Goal: Task Accomplishment & Management: Complete application form

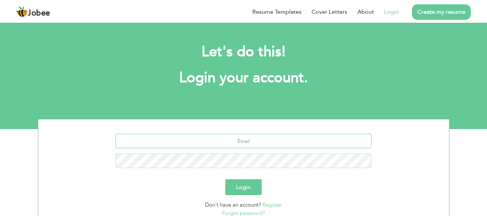
click at [274, 140] on input "text" at bounding box center [244, 141] width 256 height 14
type input "[EMAIL_ADDRESS][DOMAIN_NAME]"
click at [225, 180] on button "Login" at bounding box center [243, 188] width 36 height 16
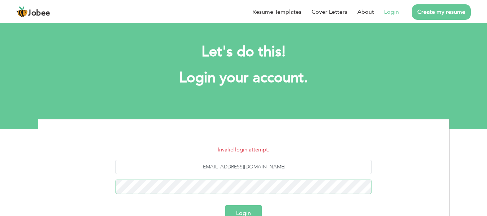
click at [225, 206] on button "Login" at bounding box center [243, 214] width 36 height 16
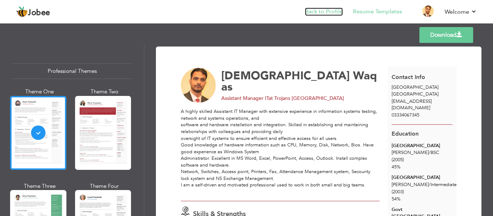
click at [327, 14] on link "Back to Profile" at bounding box center [324, 12] width 38 height 8
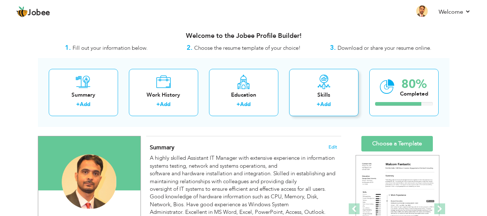
click at [326, 99] on div "Skills" at bounding box center [324, 95] width 58 height 8
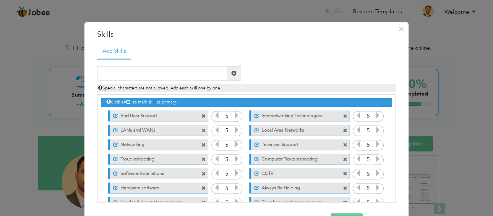
click at [202, 146] on span at bounding box center [204, 145] width 5 height 5
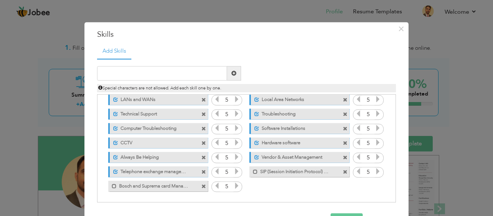
click at [202, 158] on span at bounding box center [204, 158] width 5 height 5
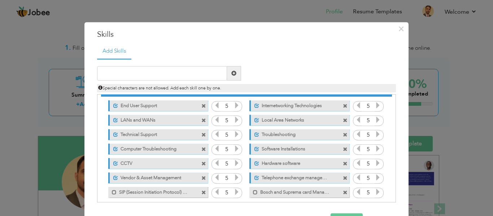
scroll to position [0, 0]
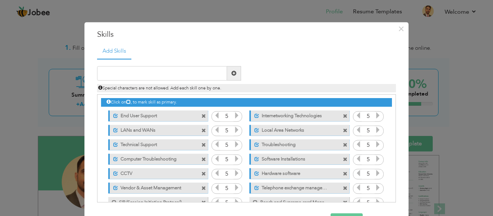
click at [343, 116] on span at bounding box center [345, 116] width 5 height 5
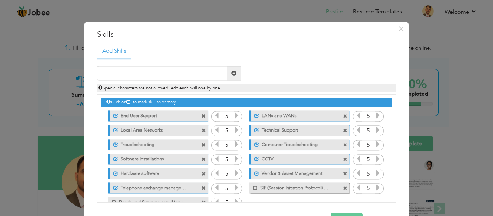
click at [202, 131] on span at bounding box center [204, 131] width 5 height 5
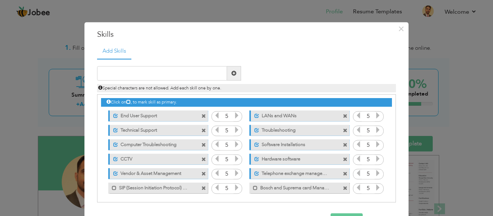
scroll to position [2, 0]
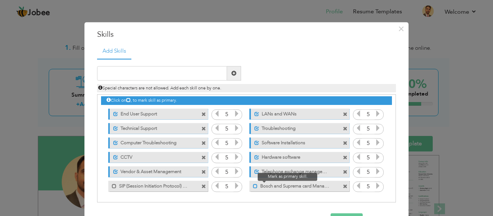
click at [253, 185] on span at bounding box center [255, 186] width 5 height 5
click at [255, 186] on span at bounding box center [257, 186] width 5 height 5
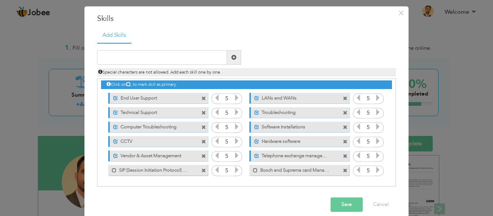
scroll to position [25, 0]
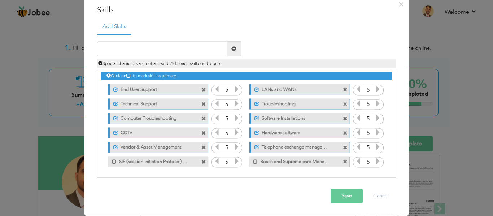
click at [343, 163] on span at bounding box center [345, 162] width 5 height 5
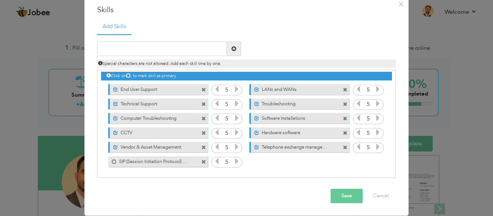
click at [202, 160] on span at bounding box center [204, 162] width 5 height 5
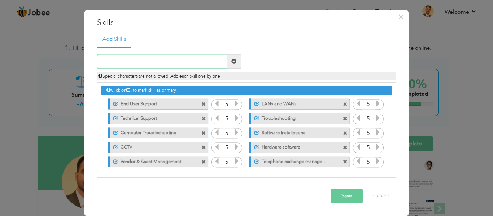
click at [171, 62] on input "text" at bounding box center [162, 62] width 130 height 14
type input "SIP & IP Phone Management"
click at [232, 60] on span at bounding box center [234, 61] width 5 height 5
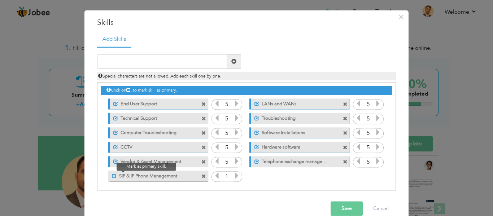
click at [112, 177] on span at bounding box center [114, 176] width 5 height 5
click at [234, 174] on icon at bounding box center [237, 176] width 7 height 7
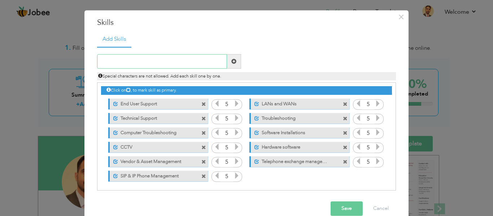
click at [132, 64] on input "text" at bounding box center [162, 62] width 130 height 14
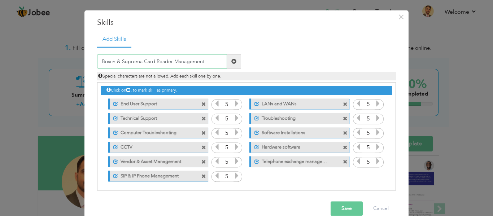
type input "Bosch & Suprema Card Reader Management"
click at [232, 59] on span at bounding box center [234, 61] width 5 height 5
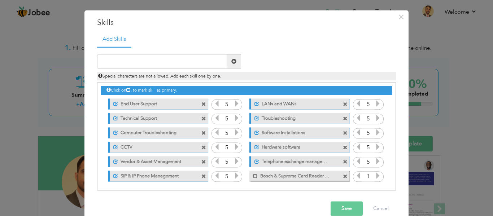
click at [375, 176] on icon at bounding box center [378, 176] width 7 height 7
click at [202, 134] on span at bounding box center [204, 133] width 5 height 5
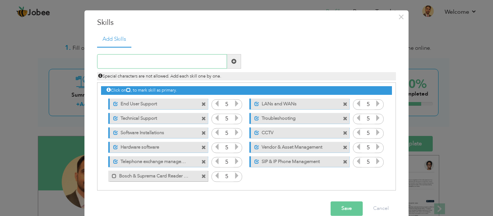
click at [149, 63] on input "text" at bounding box center [162, 62] width 130 height 14
type input "Printer Scanner & Fax"
click at [232, 59] on span at bounding box center [234, 61] width 5 height 5
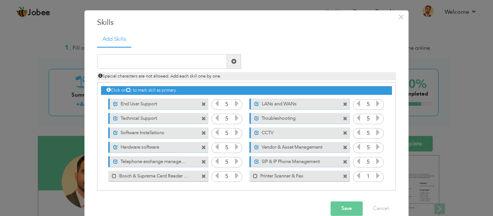
click at [258, 176] on label "Printer Scanner & Fax" at bounding box center [294, 175] width 73 height 9
click at [112, 177] on span at bounding box center [114, 176] width 5 height 5
click at [375, 177] on icon at bounding box center [378, 176] width 7 height 7
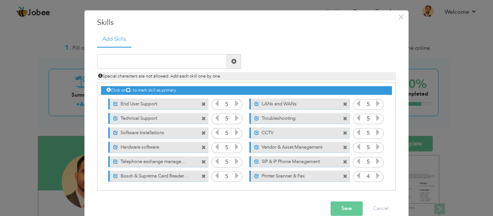
click at [375, 177] on icon at bounding box center [378, 176] width 7 height 7
click at [129, 63] on input "text" at bounding box center [162, 62] width 130 height 14
paste input "IT Assets & Inventory Management"
type input "IT Assets & Inventory Management"
click at [232, 62] on span at bounding box center [234, 61] width 5 height 5
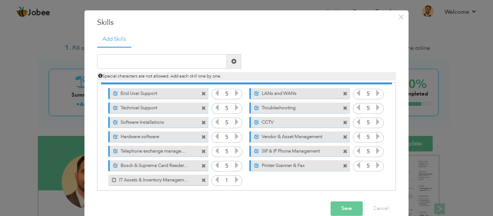
scroll to position [16, 0]
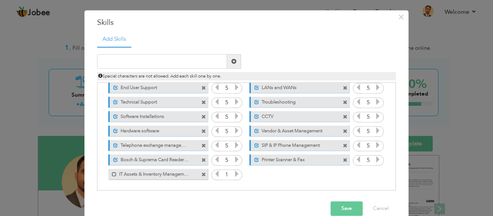
click at [234, 174] on icon at bounding box center [237, 174] width 7 height 7
click at [147, 62] on input "text" at bounding box center [162, 62] width 130 height 14
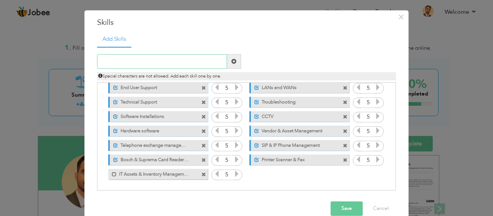
paste input "Data Backup & Recovery"
type input "Data Backup & Recovery"
click at [233, 63] on span at bounding box center [234, 61] width 5 height 5
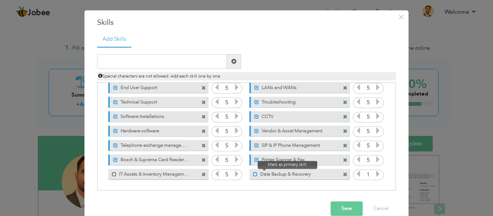
click at [253, 174] on span at bounding box center [255, 174] width 5 height 5
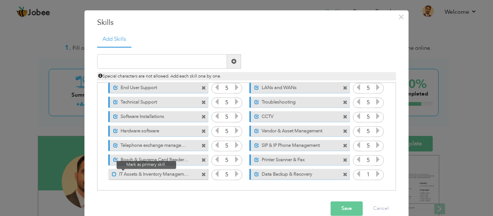
click at [112, 173] on span at bounding box center [114, 174] width 5 height 5
click at [375, 174] on icon at bounding box center [378, 174] width 7 height 7
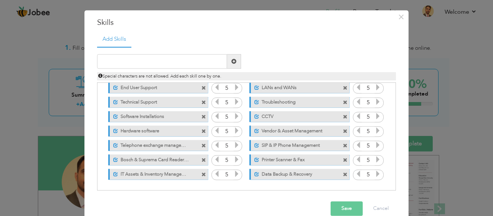
click at [202, 102] on span at bounding box center [204, 102] width 5 height 5
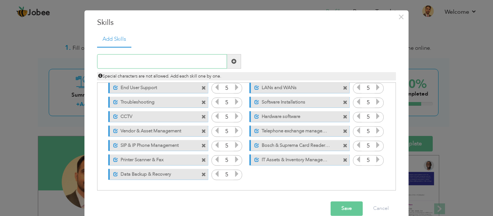
click at [155, 59] on input "text" at bounding box center [162, 62] width 130 height 14
paste input "Help Desk / Technical Support"
type input "Help Desk / Technical Support"
click at [233, 62] on span at bounding box center [234, 61] width 5 height 5
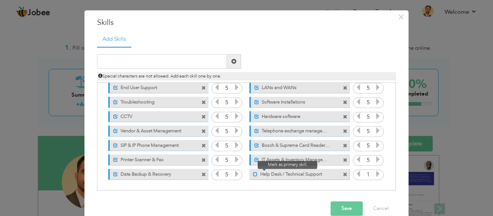
click at [253, 173] on span at bounding box center [255, 174] width 5 height 5
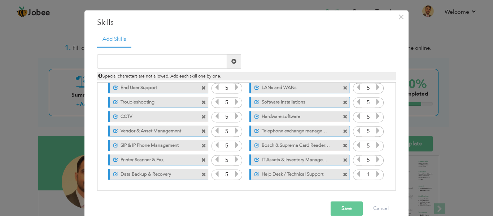
click at [375, 172] on icon at bounding box center [378, 174] width 7 height 7
click at [343, 103] on span at bounding box center [345, 102] width 5 height 5
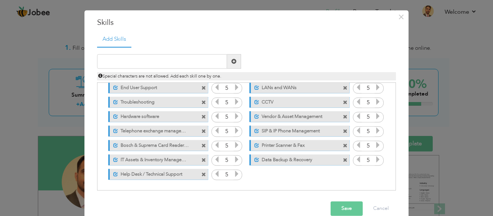
click at [202, 117] on span at bounding box center [204, 117] width 5 height 5
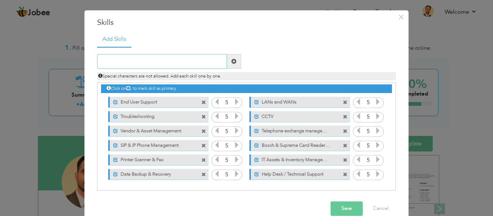
click at [126, 58] on input "text" at bounding box center [162, 62] width 130 height 14
paste input "Software & Hardware Installation"
type input "Software & Hardware Installation"
click at [232, 61] on span at bounding box center [234, 61] width 5 height 5
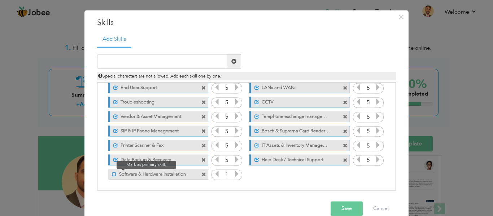
click at [112, 173] on span at bounding box center [114, 174] width 5 height 5
click at [234, 174] on icon at bounding box center [237, 174] width 7 height 7
click at [234, 173] on icon at bounding box center [237, 174] width 7 height 7
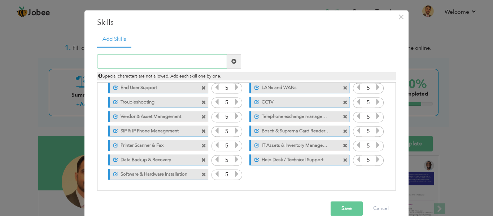
click at [171, 56] on input "text" at bounding box center [162, 62] width 130 height 14
paste input "System Administration"
type input "System Administration"
click at [232, 62] on span at bounding box center [234, 61] width 5 height 5
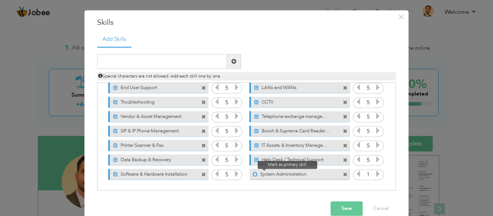
click at [253, 176] on span at bounding box center [255, 174] width 5 height 5
click at [375, 173] on icon at bounding box center [378, 174] width 7 height 7
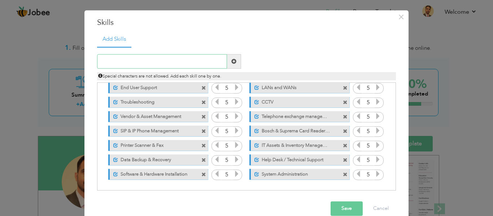
click at [118, 61] on input "text" at bounding box center [162, 62] width 130 height 14
click at [150, 62] on input "text" at bounding box center [162, 62] width 130 height 14
paste input "Remote & Online Support"
type input "Remote & Online Support"
click at [232, 59] on span at bounding box center [234, 61] width 5 height 5
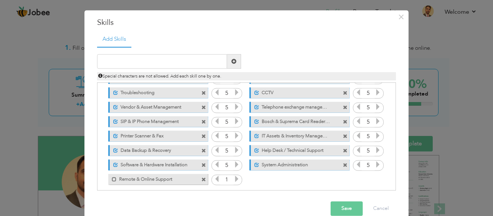
scroll to position [31, 0]
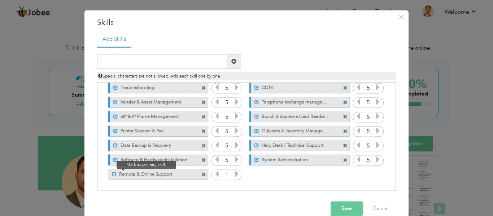
click at [112, 174] on span at bounding box center [114, 174] width 5 height 5
click at [234, 173] on icon at bounding box center [237, 174] width 7 height 7
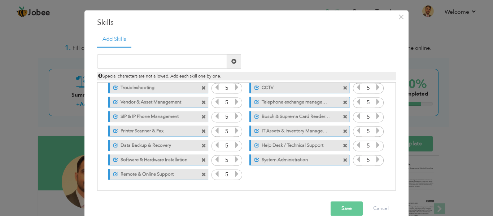
click at [234, 173] on icon at bounding box center [237, 174] width 7 height 7
click at [132, 60] on input "text" at bounding box center [162, 62] width 130 height 14
paste input "Managing video conferencing tools"
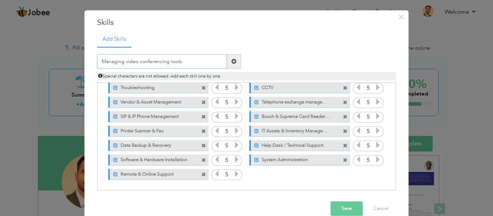
type input "Managing video conferencing tools"
click at [232, 60] on span at bounding box center [234, 61] width 5 height 5
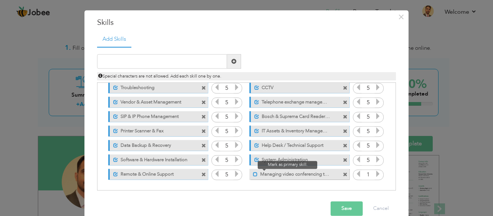
click at [253, 175] on span at bounding box center [255, 174] width 5 height 5
click at [375, 175] on icon at bounding box center [378, 174] width 7 height 7
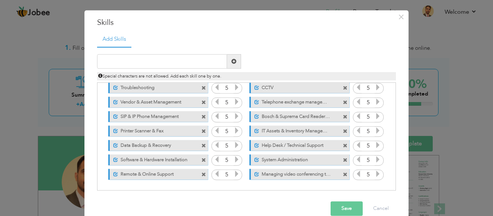
click at [375, 175] on icon at bounding box center [378, 174] width 7 height 7
click at [343, 210] on button "Save" at bounding box center [347, 209] width 32 height 14
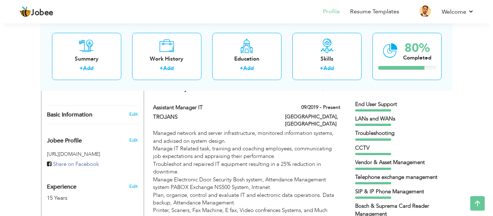
scroll to position [181, 0]
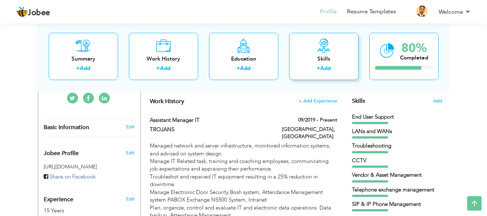
click at [326, 59] on div "Skills" at bounding box center [324, 59] width 58 height 8
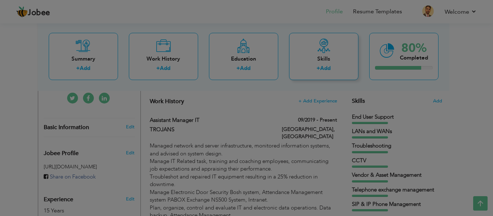
scroll to position [0, 0]
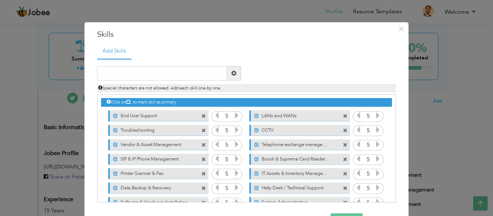
drag, startPoint x: 276, startPoint y: 116, endPoint x: 183, endPoint y: 120, distance: 93.7
click at [183, 120] on div "Click on , to mark skill as primary. Unmark as primary skill. End User Support …" at bounding box center [246, 159] width 291 height 129
click at [127, 102] on icon at bounding box center [128, 102] width 4 height 4
click at [111, 101] on div "Click on , to mark skill as primary." at bounding box center [246, 103] width 291 height 8
click at [113, 116] on span at bounding box center [115, 116] width 5 height 5
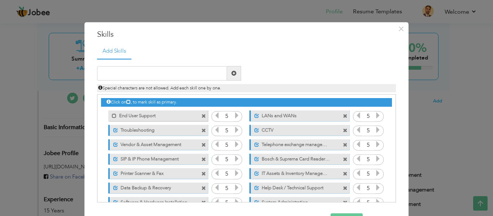
drag, startPoint x: 271, startPoint y: 27, endPoint x: 215, endPoint y: 31, distance: 56.9
click at [215, 31] on div "× Skills Add Skills" at bounding box center [247, 131] width 324 height 219
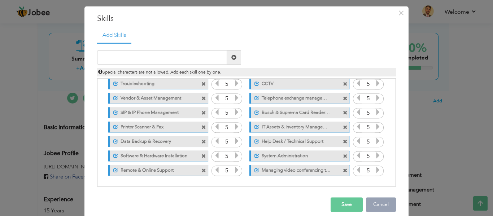
scroll to position [25, 0]
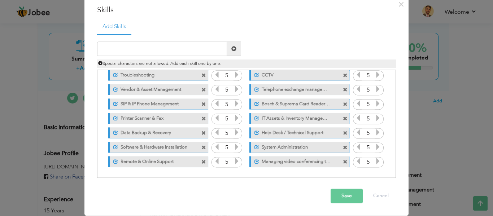
click at [337, 199] on button "Save" at bounding box center [347, 196] width 32 height 14
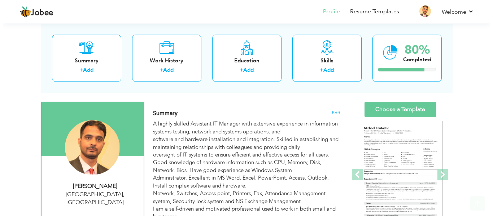
scroll to position [72, 0]
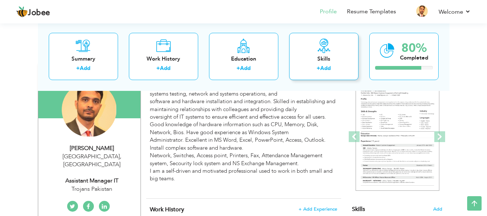
click at [320, 62] on div "Skills" at bounding box center [324, 59] width 58 height 8
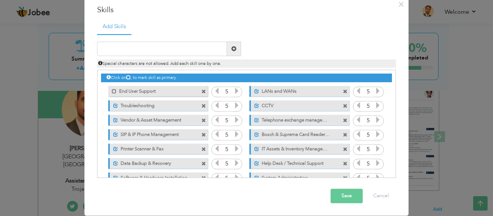
scroll to position [0, 0]
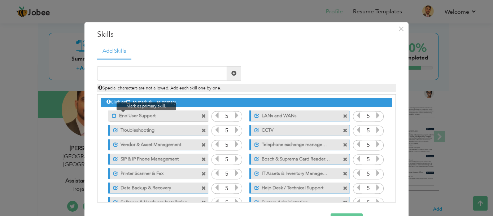
click at [112, 116] on span at bounding box center [114, 116] width 5 height 5
click at [202, 116] on span at bounding box center [204, 116] width 5 height 5
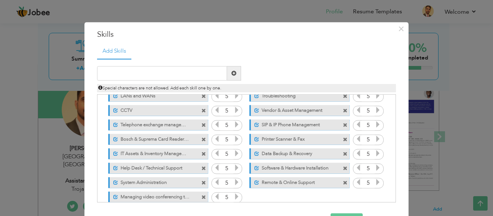
scroll to position [31, 0]
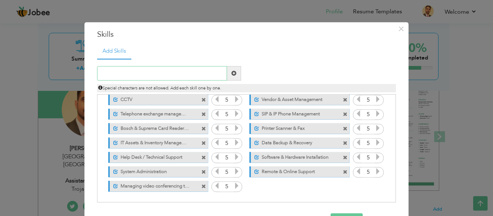
click at [101, 68] on input "text" at bounding box center [162, 73] width 130 height 14
paste input "End-User Support & Training"
type input "End-User Support & Training"
click at [232, 73] on span at bounding box center [234, 73] width 5 height 5
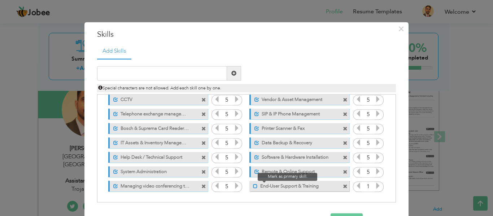
click at [253, 186] on span at bounding box center [255, 186] width 5 height 5
click at [375, 188] on icon at bounding box center [378, 186] width 7 height 7
click at [370, 188] on input "1" at bounding box center [368, 187] width 13 height 10
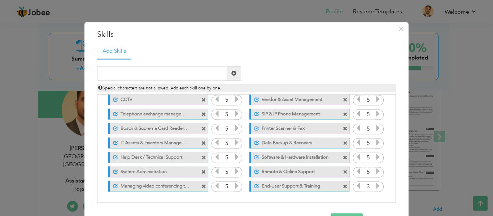
click at [375, 187] on icon at bounding box center [378, 186] width 7 height 7
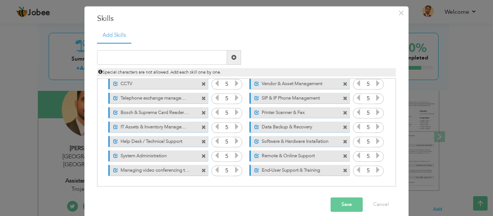
scroll to position [25, 0]
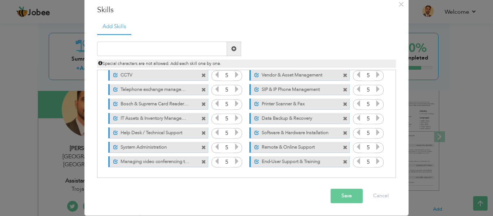
click at [340, 195] on button "Save" at bounding box center [347, 196] width 32 height 14
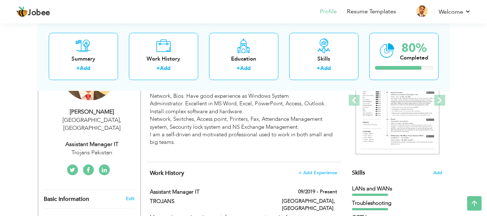
scroll to position [44, 0]
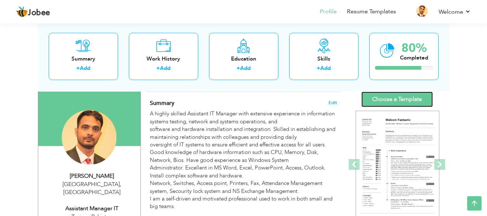
click at [389, 103] on link "Choose a Template" at bounding box center [398, 100] width 72 height 16
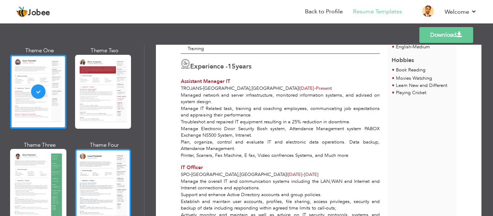
scroll to position [72, 0]
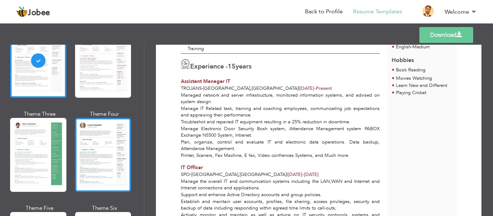
click at [92, 157] on div at bounding box center [103, 155] width 56 height 74
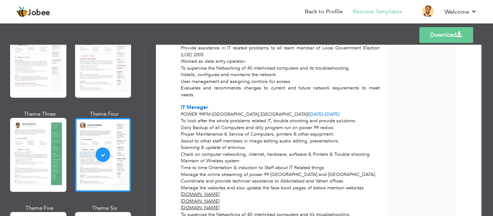
scroll to position [759, 0]
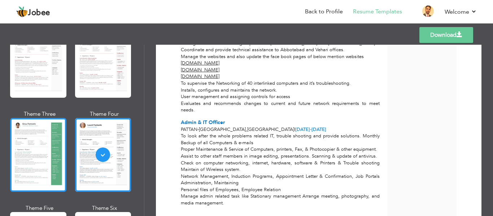
click at [29, 146] on div at bounding box center [38, 155] width 56 height 74
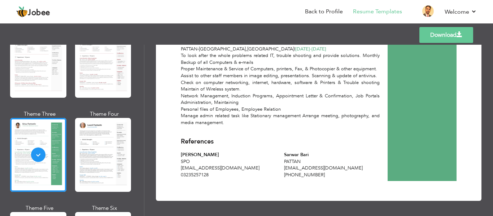
scroll to position [853, 0]
click at [445, 27] on link "Download" at bounding box center [447, 35] width 54 height 16
